Goal: Check status: Check status

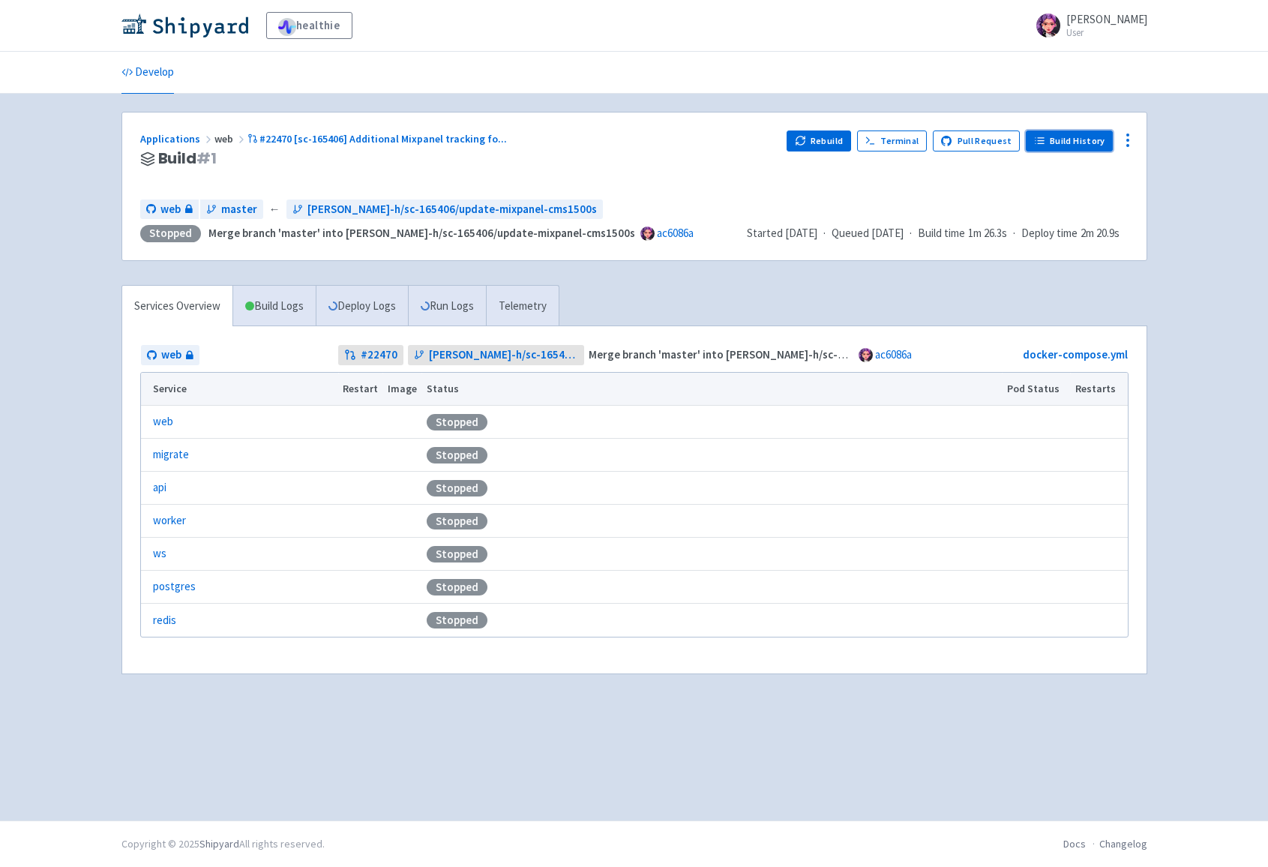
click at [1051, 143] on link "Build History" at bounding box center [1069, 141] width 87 height 21
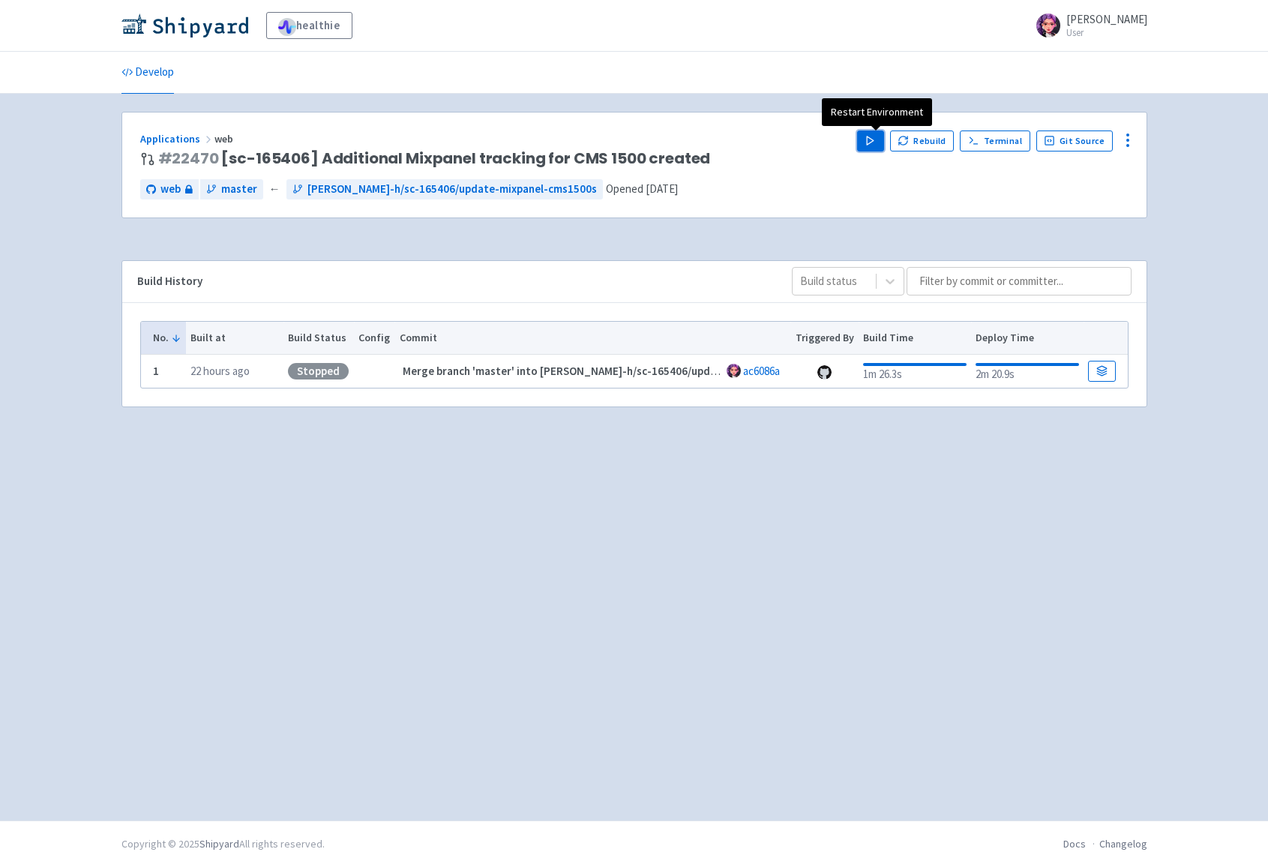
click at [872, 144] on icon "button" at bounding box center [870, 140] width 11 height 11
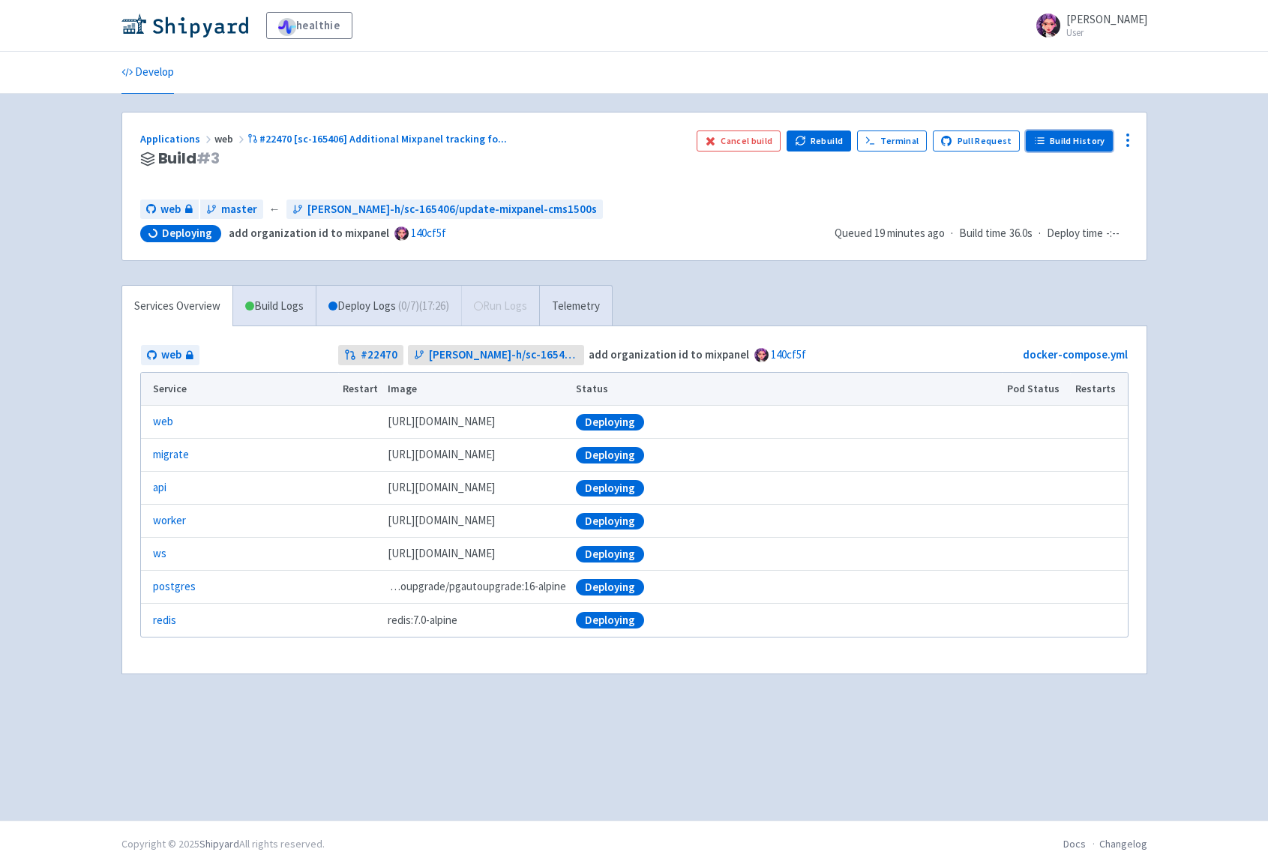
click at [1059, 136] on link "Build History" at bounding box center [1069, 141] width 87 height 21
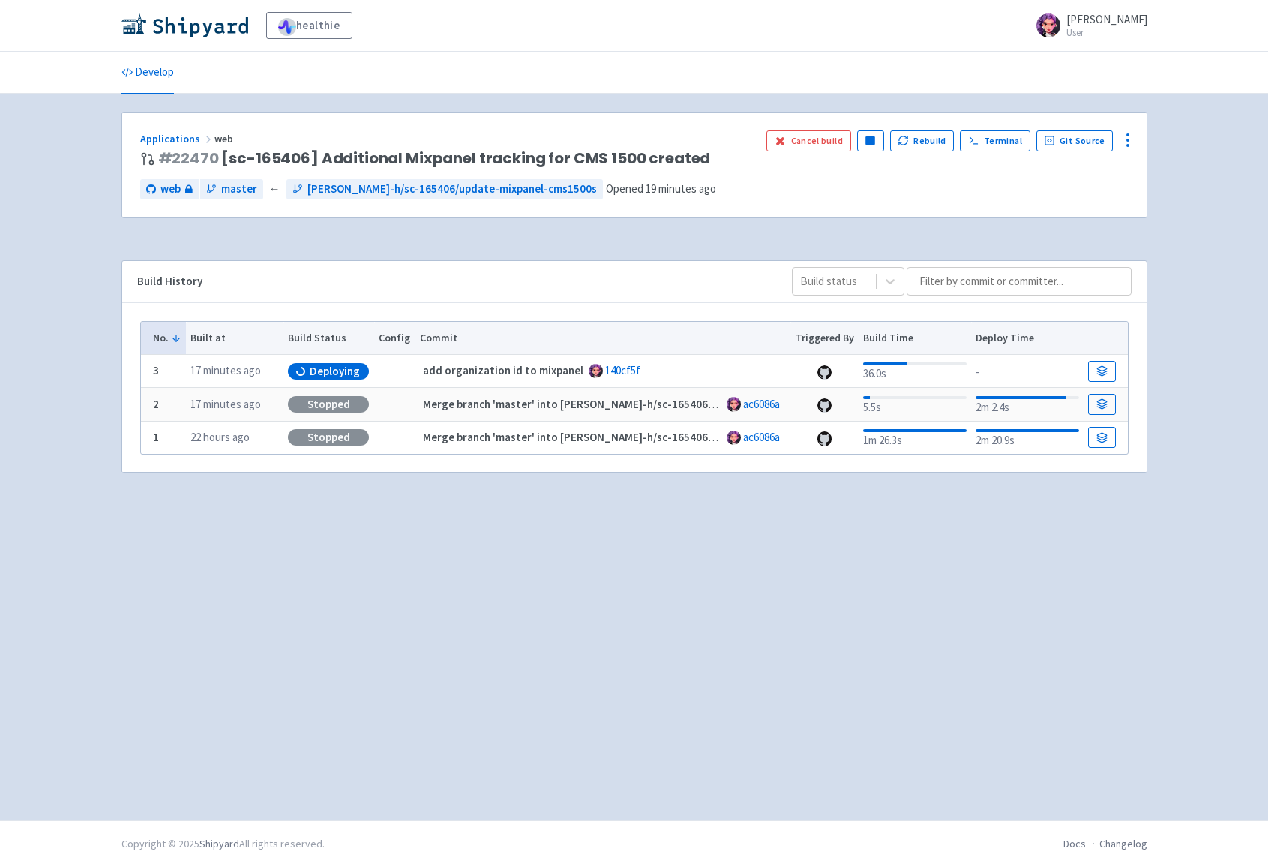
click at [360, 371] on div "Deploying" at bounding box center [328, 371] width 81 height 17
click at [905, 375] on div "36.0s" at bounding box center [914, 370] width 103 height 23
click at [1106, 368] on icon at bounding box center [1102, 368] width 10 height 5
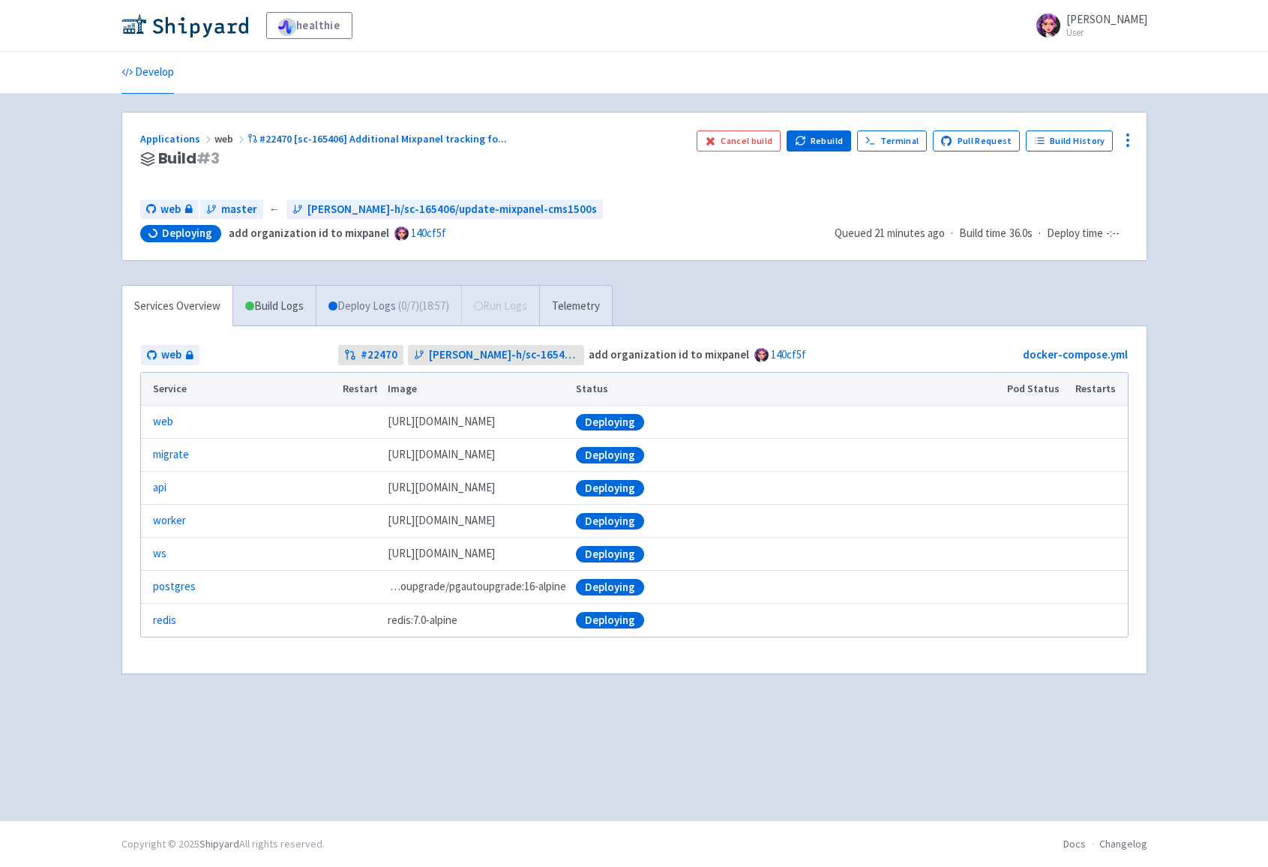
click at [366, 305] on link "Deploy Logs ( 0 / 7 ) (18:57)" at bounding box center [389, 306] width 146 height 41
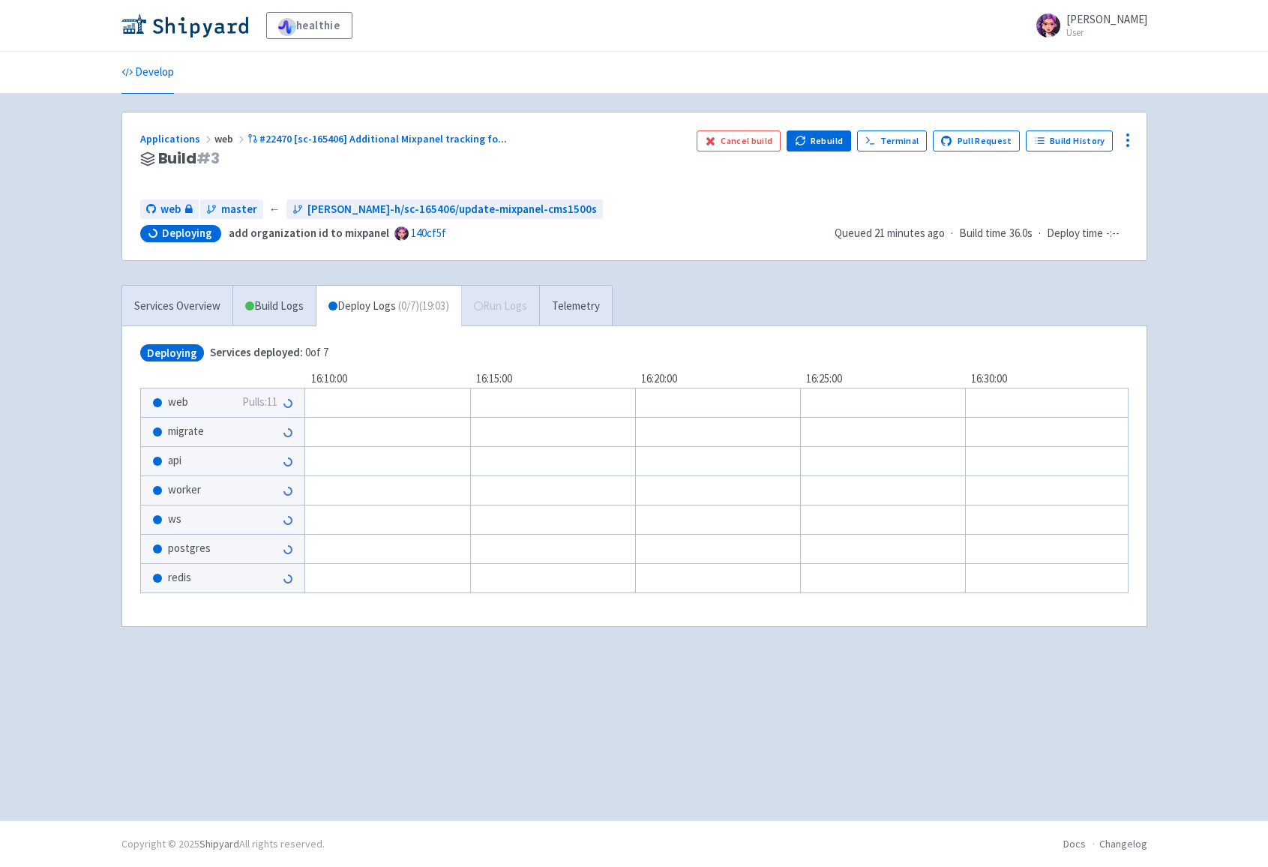
click at [501, 316] on div "Services Overview Build Logs Deploy Logs ( 0 / 7 ) (19:03) Run Logs Telemetry" at bounding box center [367, 305] width 491 height 41
click at [299, 299] on link "Build Logs" at bounding box center [274, 306] width 83 height 41
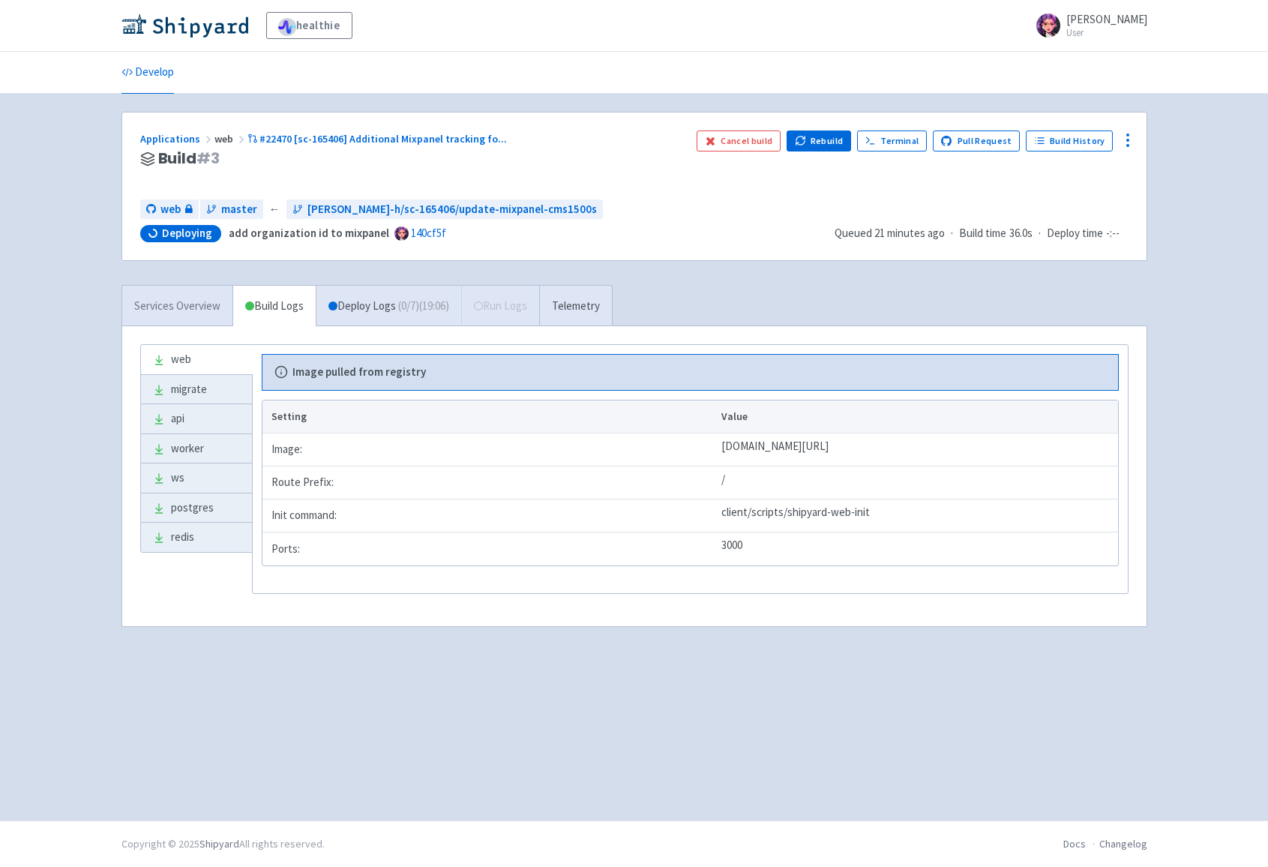
click at [201, 298] on link "Services Overview" at bounding box center [177, 306] width 110 height 41
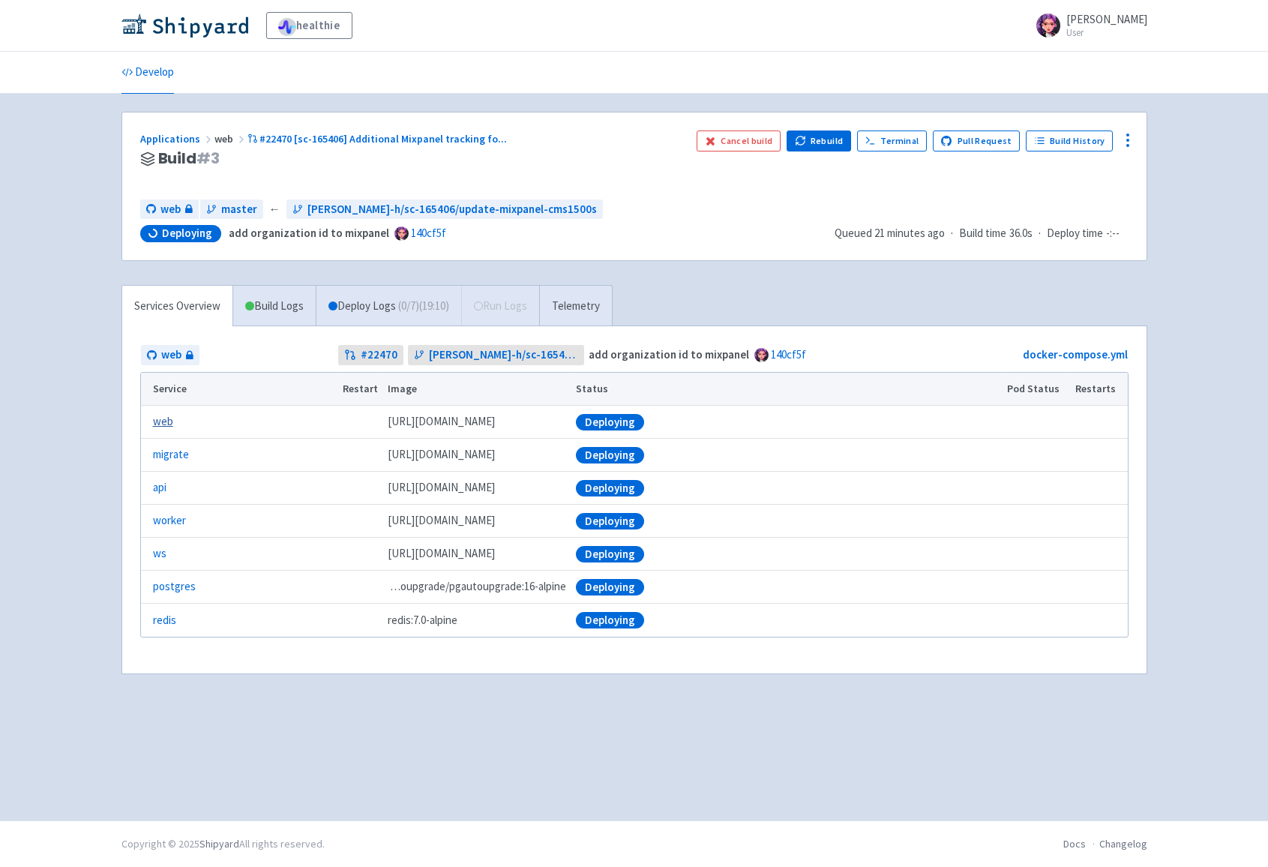
click at [164, 422] on link "web" at bounding box center [163, 421] width 20 height 17
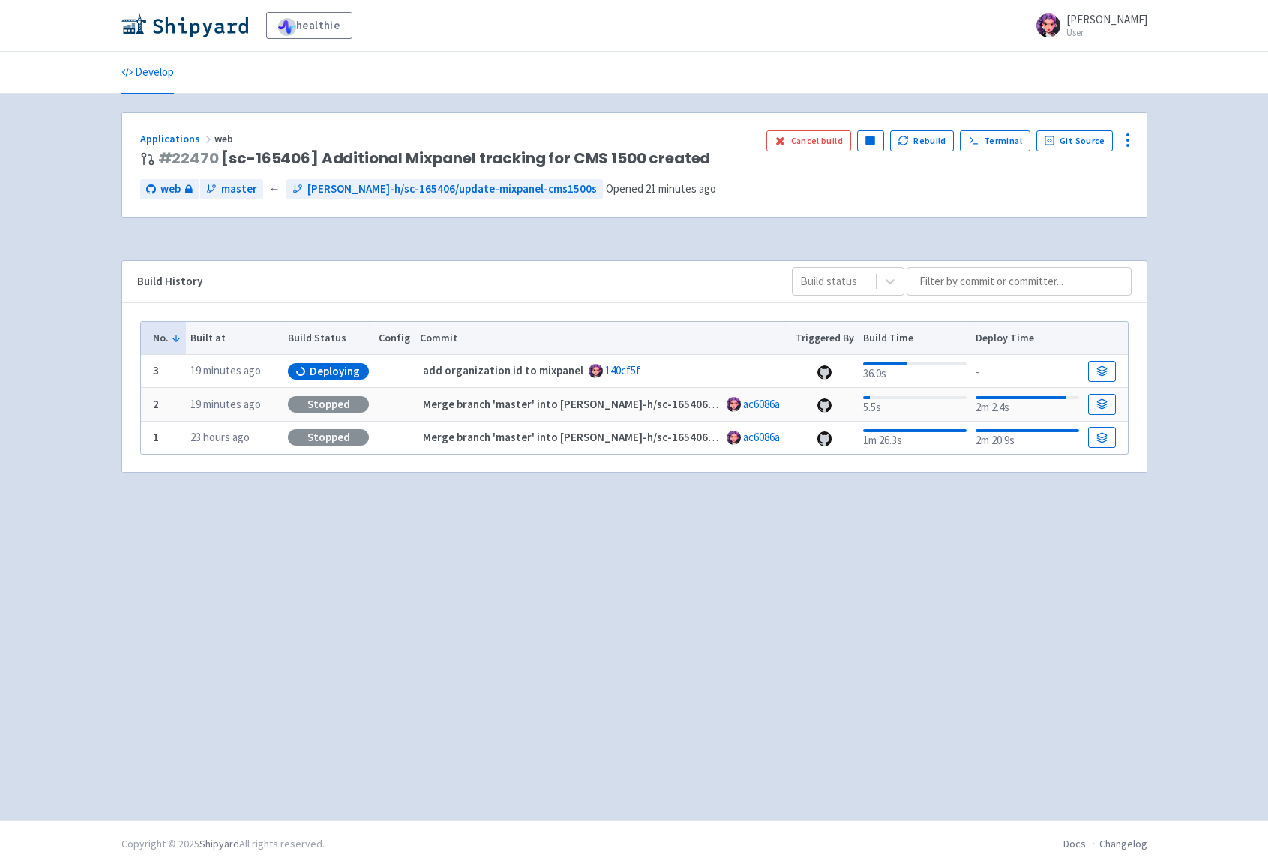
click at [877, 365] on div "36.0s" at bounding box center [914, 370] width 103 height 23
click at [897, 374] on div "36.0s" at bounding box center [914, 370] width 103 height 23
drag, startPoint x: 863, startPoint y: 372, endPoint x: 896, endPoint y: 370, distance: 33.1
click at [896, 370] on div "36.0s" at bounding box center [914, 370] width 103 height 23
click at [742, 348] on th "Commit" at bounding box center [603, 338] width 376 height 33
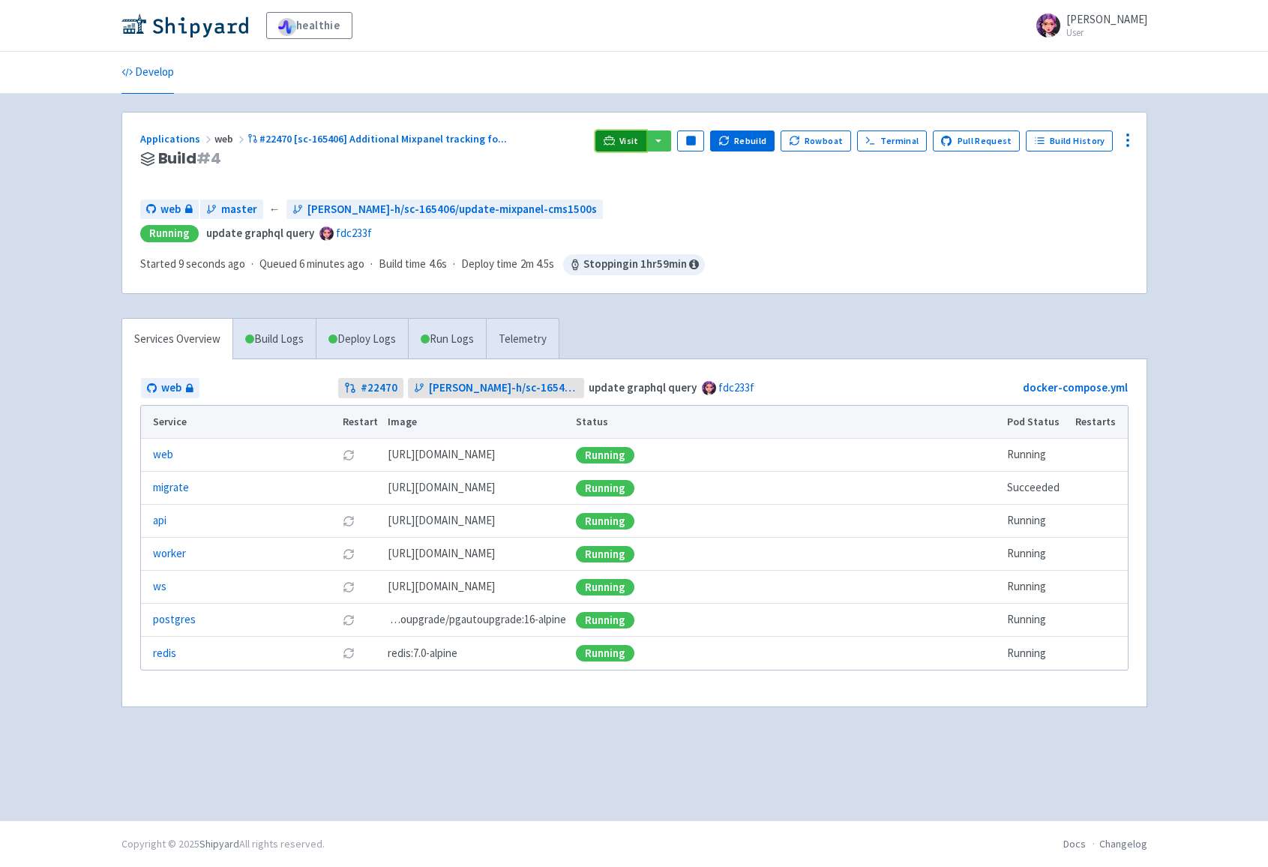
click at [639, 142] on span "Visit" at bounding box center [630, 141] width 20 height 12
